Goal: Task Accomplishment & Management: Use online tool/utility

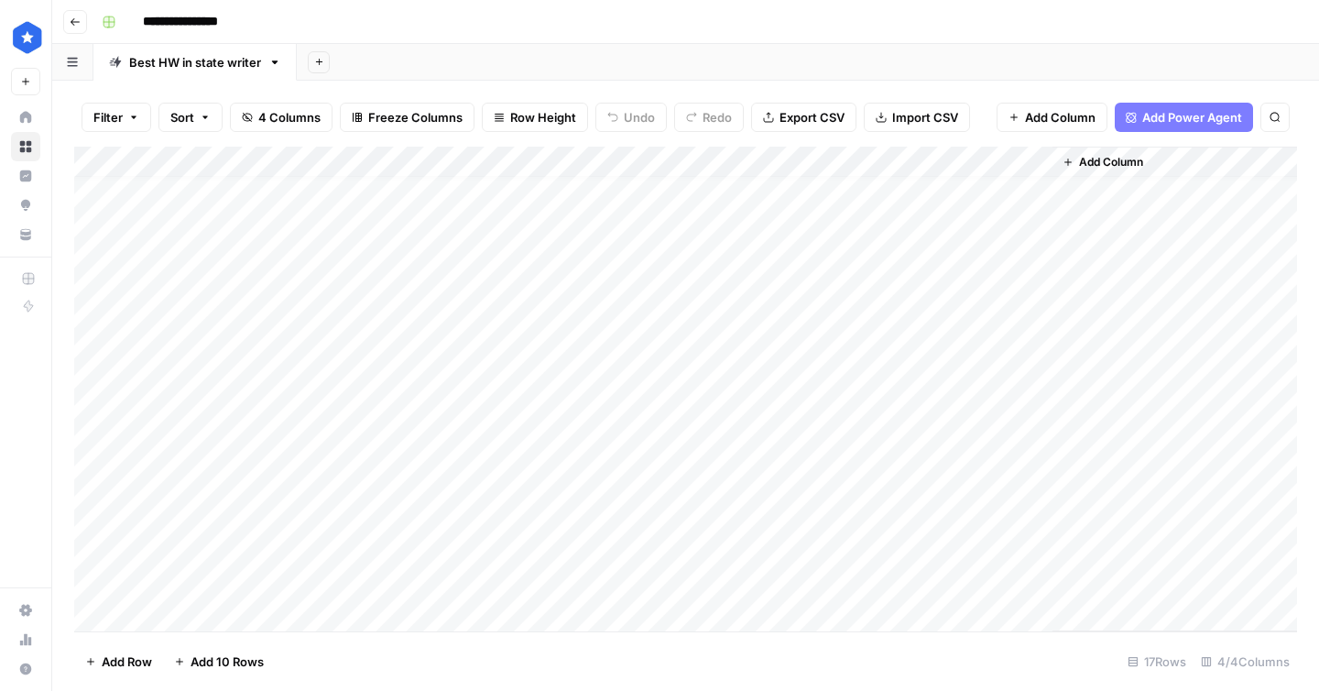
scroll to position [105, 0]
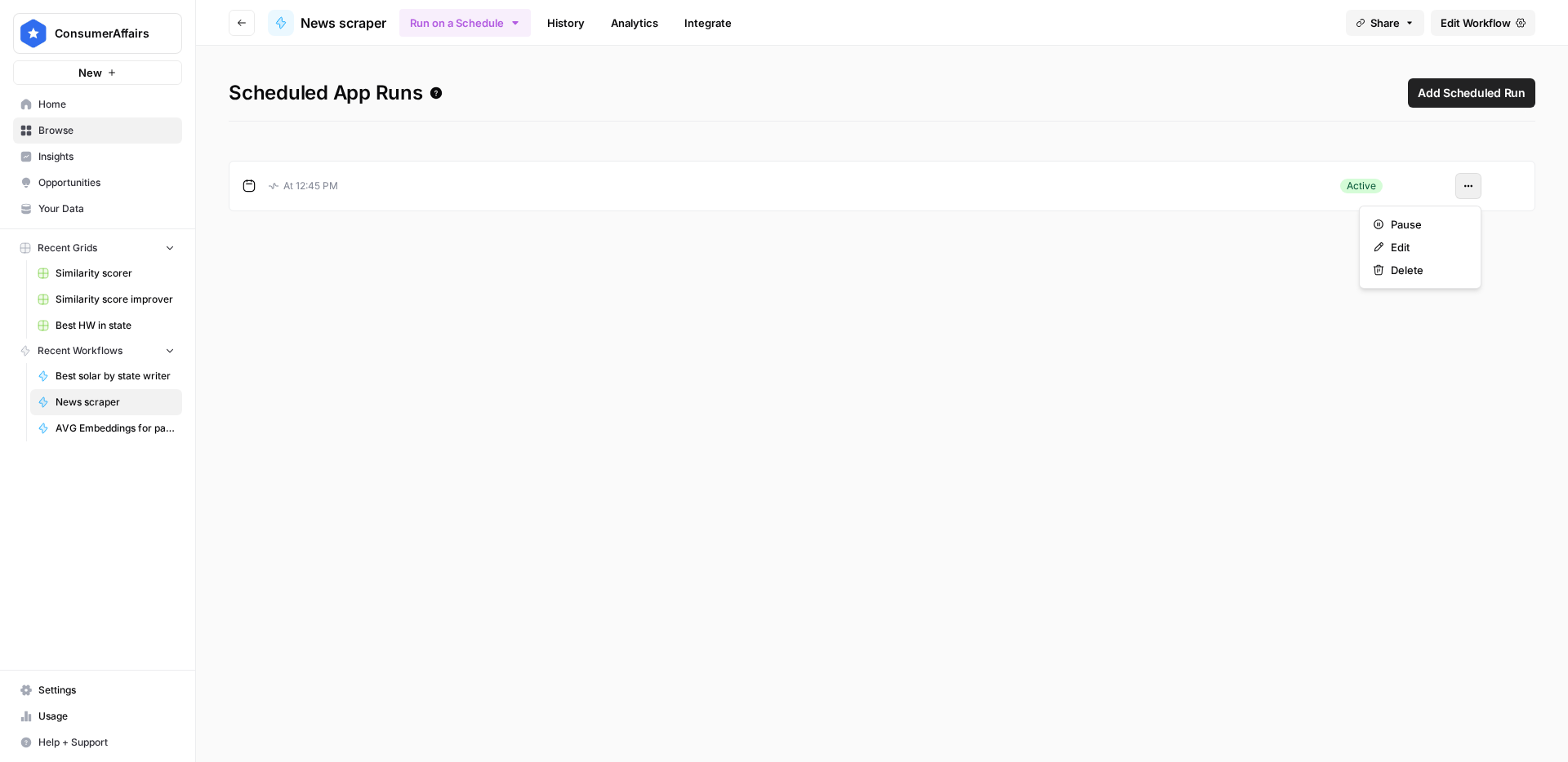
click at [1471, 188] on icon "button" at bounding box center [1467, 185] width 10 height 10
click at [1449, 217] on span "Pause" at bounding box center [1425, 225] width 70 height 16
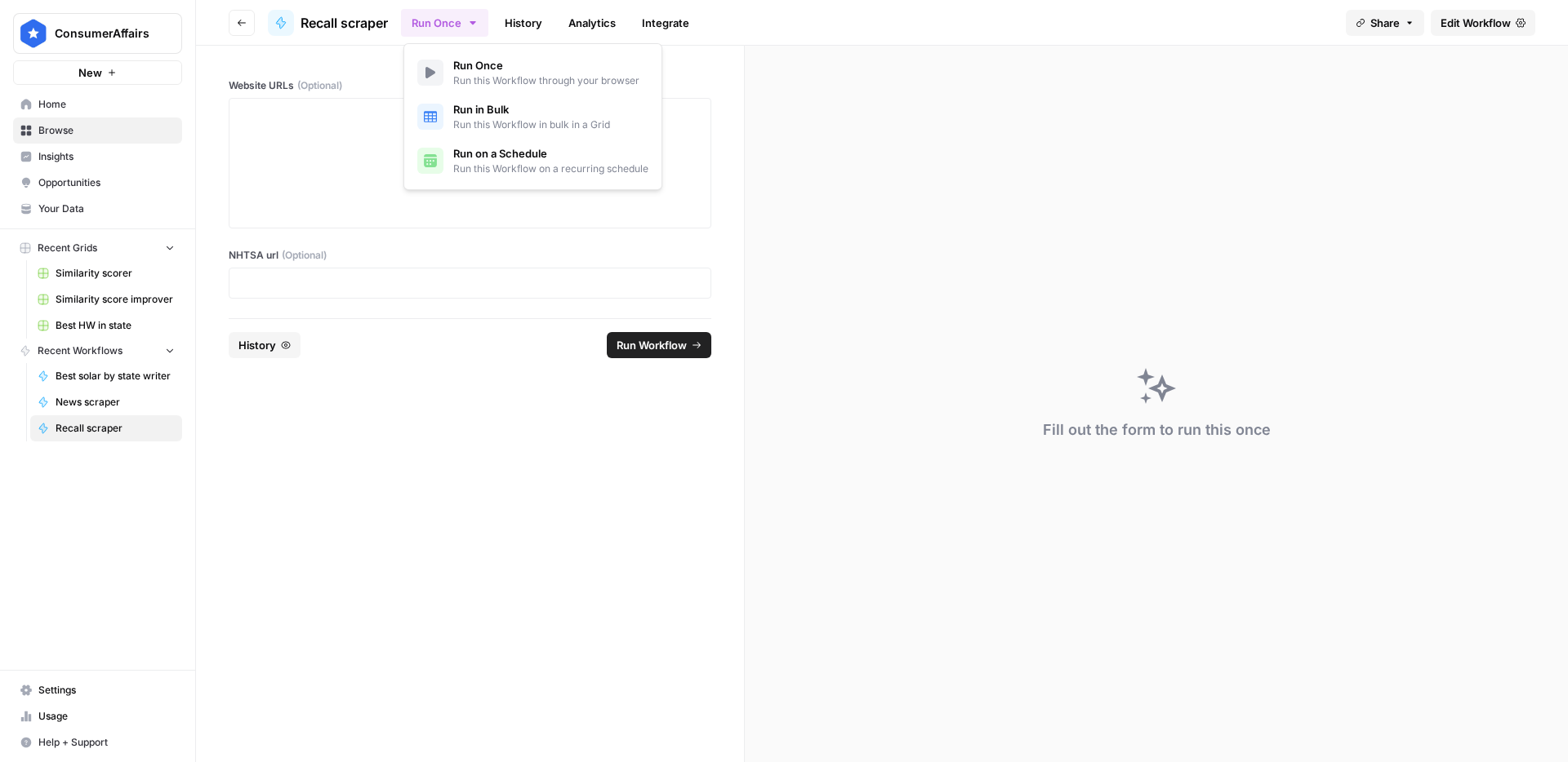
click at [445, 25] on button "Run Once" at bounding box center [445, 22] width 87 height 28
click at [483, 153] on span "Run on a Schedule" at bounding box center [550, 153] width 195 height 16
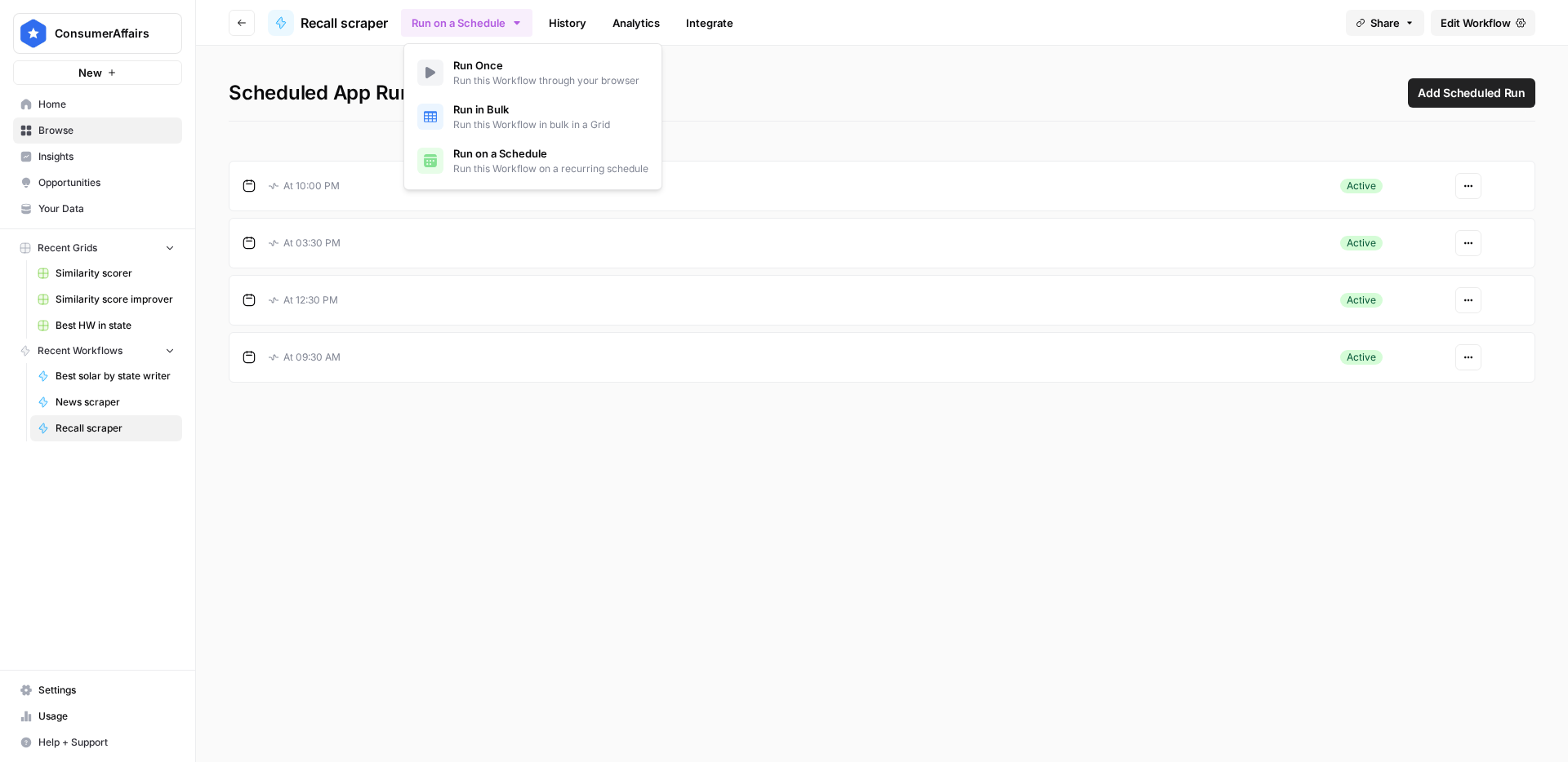
click at [1465, 181] on icon "button" at bounding box center [1467, 185] width 10 height 10
click at [1439, 223] on span "Pause" at bounding box center [1425, 225] width 70 height 16
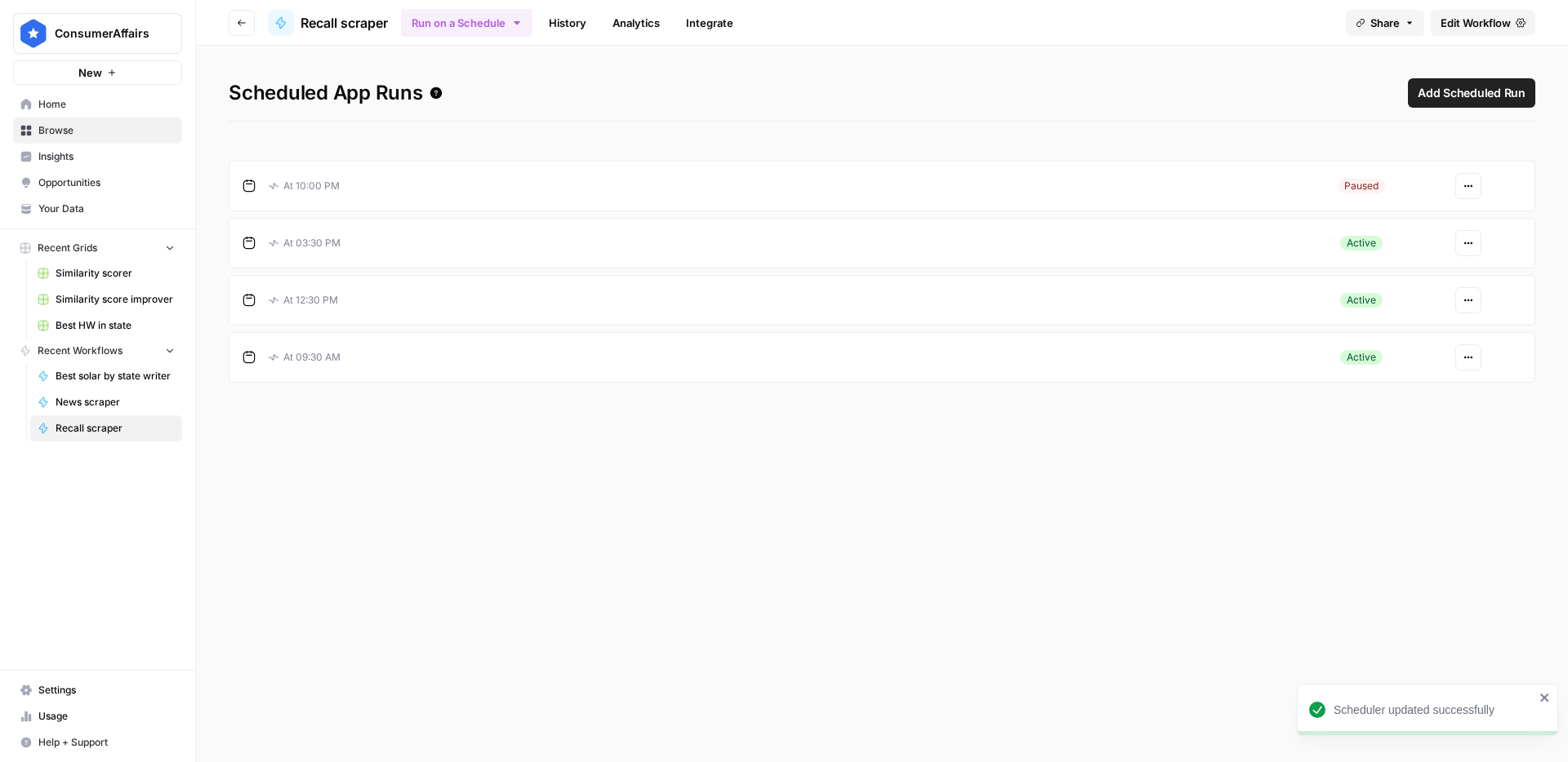
click at [1469, 240] on icon "button" at bounding box center [1467, 242] width 10 height 10
drag, startPoint x: 1422, startPoint y: 275, endPoint x: 1452, endPoint y: 296, distance: 36.6
click at [1422, 275] on span "Pause" at bounding box center [1425, 282] width 70 height 16
click at [1471, 300] on icon "button" at bounding box center [1471, 300] width 3 height 3
click at [1433, 324] on div "Pause Edit Delete" at bounding box center [1419, 361] width 122 height 83
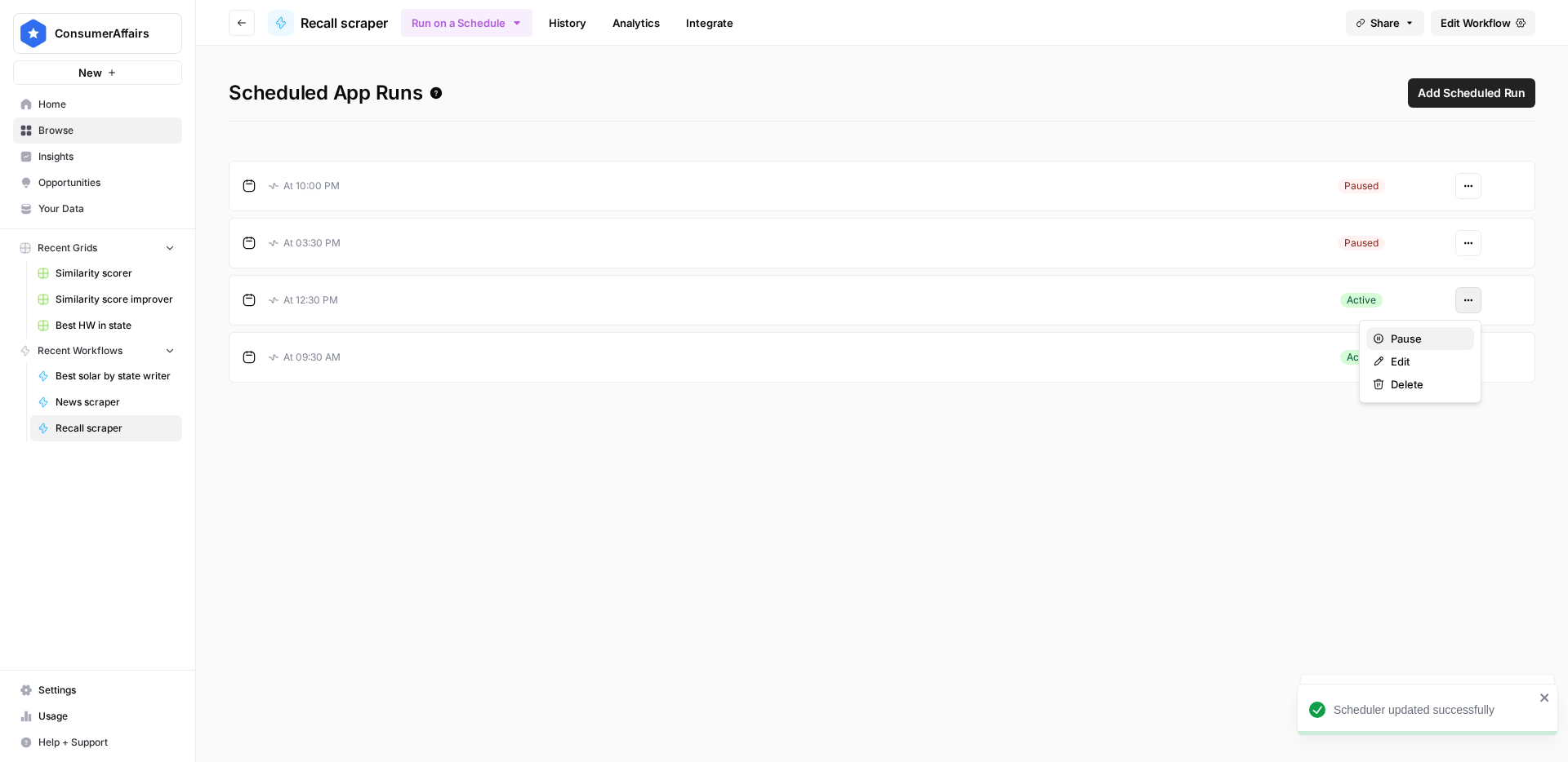
click at [1424, 333] on span "Pause" at bounding box center [1425, 339] width 70 height 16
click at [1467, 350] on button "Actions" at bounding box center [1467, 357] width 26 height 26
click at [1420, 392] on span "Pause" at bounding box center [1425, 396] width 70 height 16
